Goal: Information Seeking & Learning: Learn about a topic

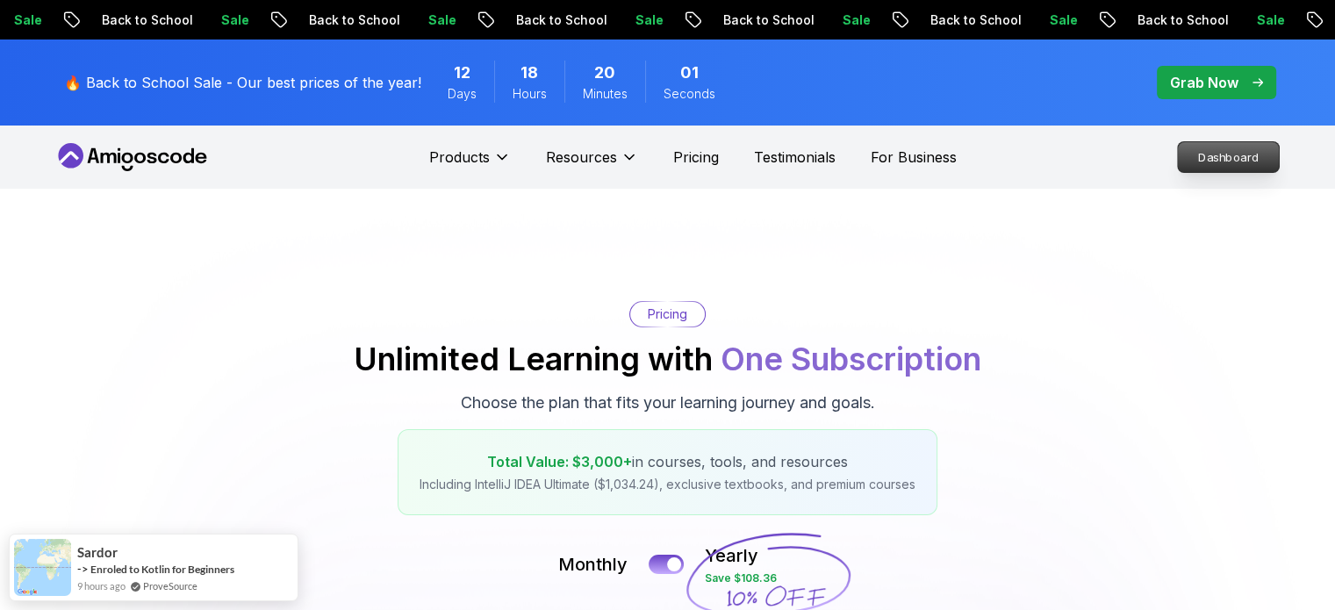
click at [1235, 166] on p "Dashboard" at bounding box center [1228, 157] width 101 height 30
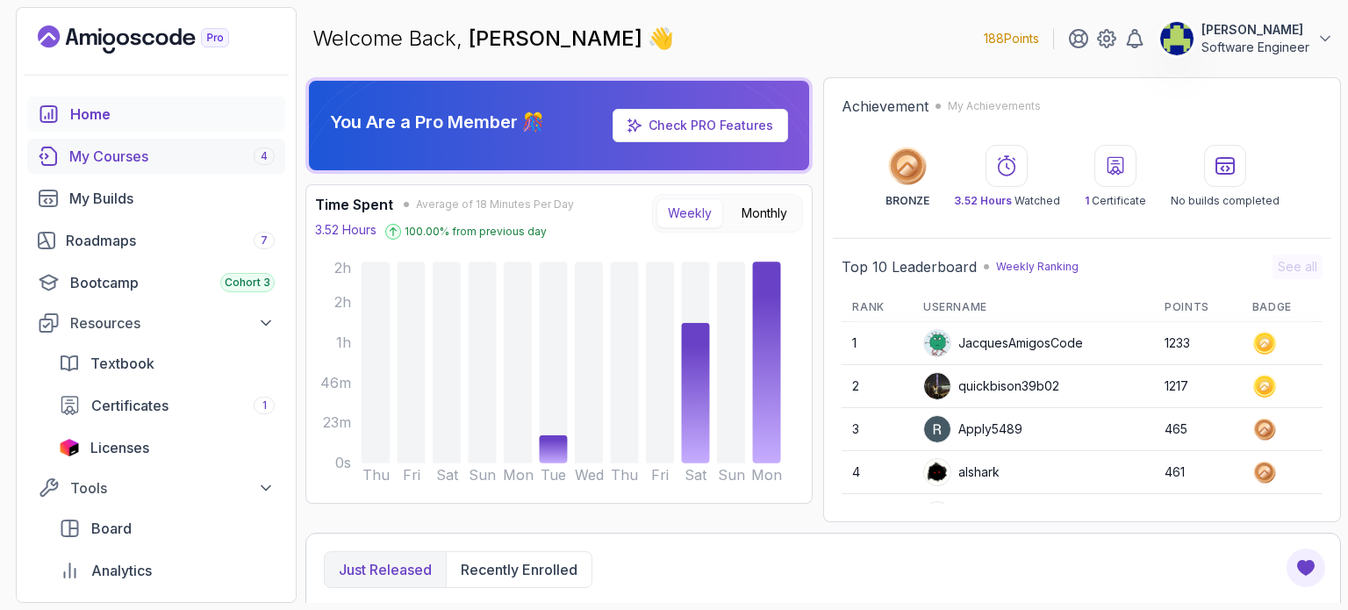
click at [149, 150] on div "My Courses 4" at bounding box center [171, 156] width 205 height 21
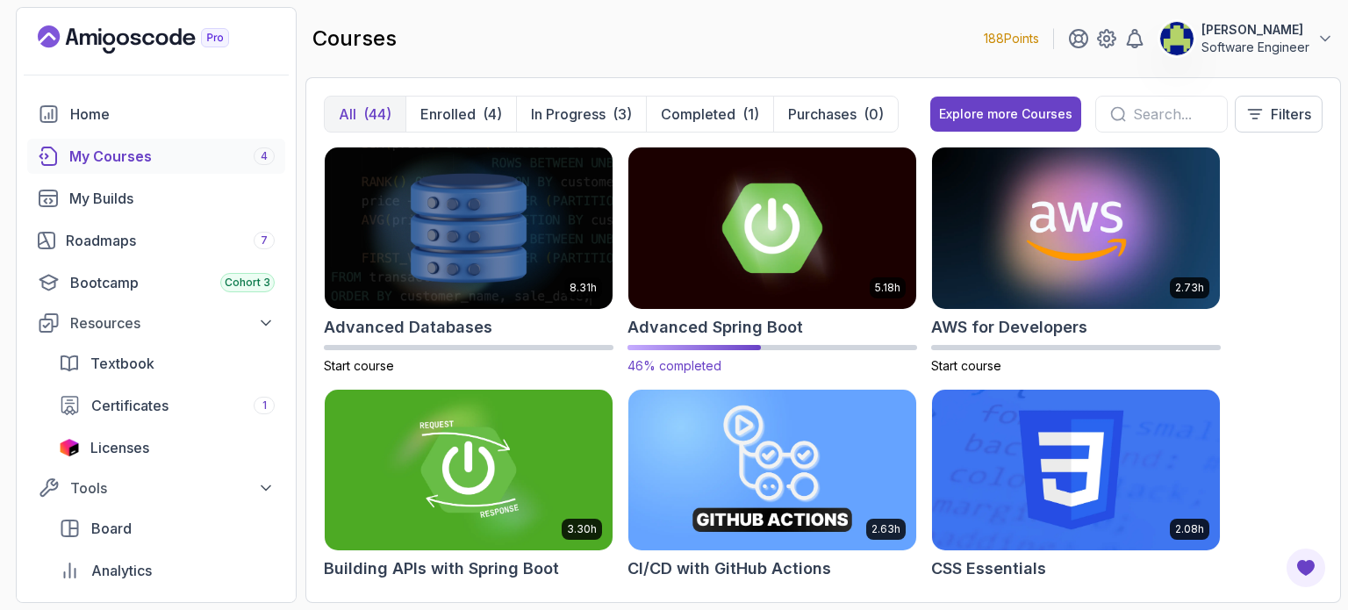
click at [772, 214] on img at bounding box center [772, 227] width 302 height 169
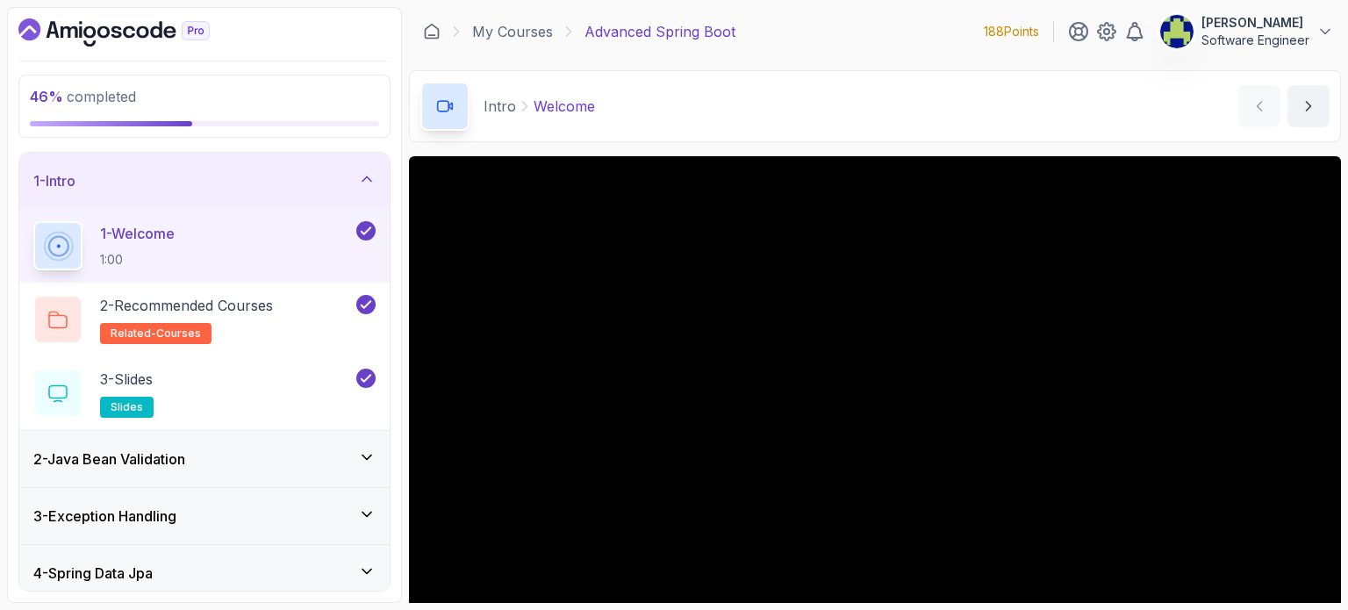
click at [272, 172] on div "1 - Intro" at bounding box center [204, 180] width 342 height 21
